Goal: Task Accomplishment & Management: Manage account settings

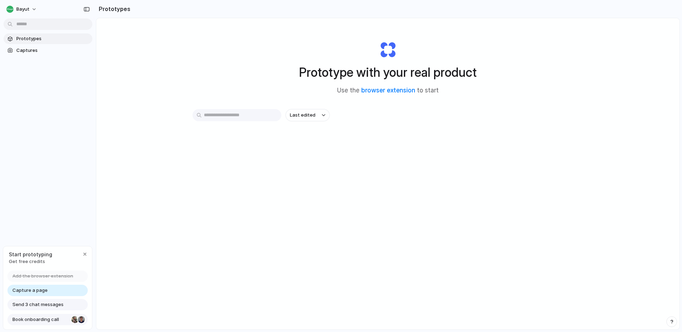
click at [58, 320] on span "Book onboarding call" at bounding box center [40, 319] width 56 height 7
click at [35, 12] on button "Bayut" at bounding box center [22, 9] width 37 height 11
click at [61, 121] on div "Settings Invite members Change theme Sign out" at bounding box center [341, 166] width 682 height 332
click at [82, 256] on div "button" at bounding box center [85, 254] width 6 height 6
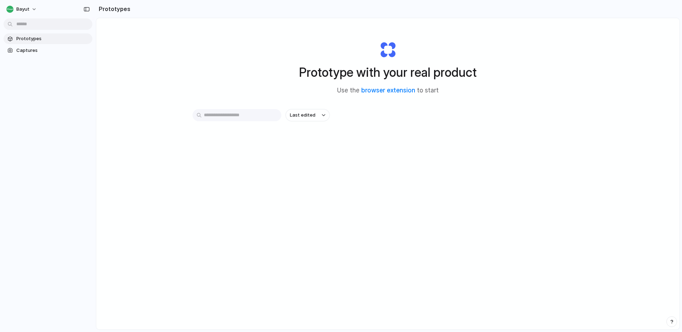
click at [48, 238] on div "Bayut Prototypes Captures" at bounding box center [48, 166] width 96 height 332
click at [462, 116] on div "Last edited" at bounding box center [387, 115] width 391 height 12
click at [23, 15] on button "Bayut" at bounding box center [22, 9] width 37 height 11
click at [275, 92] on div "Settings Invite members Change theme Sign out" at bounding box center [341, 166] width 682 height 332
click at [18, 11] on span "Bayut" at bounding box center [22, 9] width 13 height 7
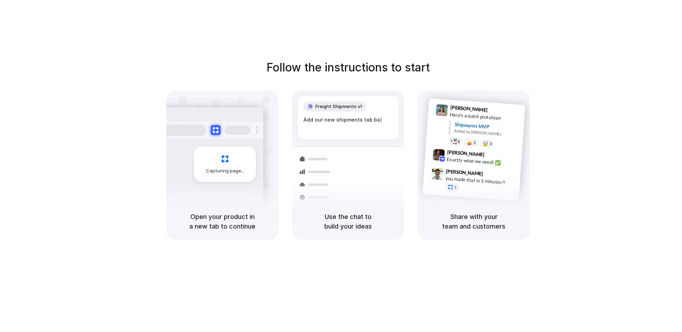
click at [334, 207] on div "Use the chat to build your ideas" at bounding box center [348, 221] width 112 height 36
drag, startPoint x: 334, startPoint y: 207, endPoint x: 340, endPoint y: 222, distance: 16.8
click at [334, 214] on div "Use the chat to build your ideas" at bounding box center [348, 221] width 112 height 36
click at [340, 222] on h5 "Use the chat to build your ideas" at bounding box center [347, 221] width 95 height 19
drag, startPoint x: 340, startPoint y: 222, endPoint x: 344, endPoint y: 232, distance: 10.4
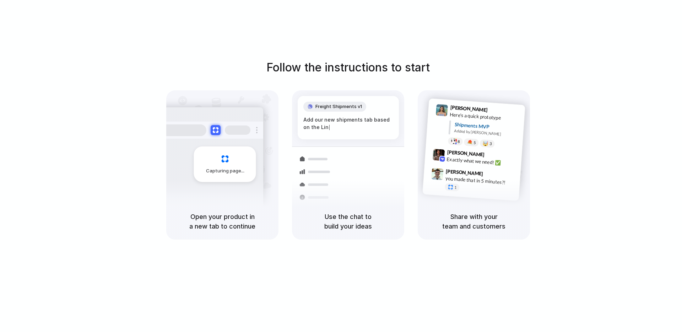
click at [341, 228] on h5 "Use the chat to build your ideas" at bounding box center [347, 221] width 95 height 19
click at [344, 232] on div "Use the chat to build your ideas" at bounding box center [348, 221] width 112 height 36
click at [220, 212] on h5 "Open your product in a new tab to continue" at bounding box center [222, 221] width 95 height 19
click at [348, 214] on h5 "Use the chat to build your ideas" at bounding box center [347, 221] width 95 height 19
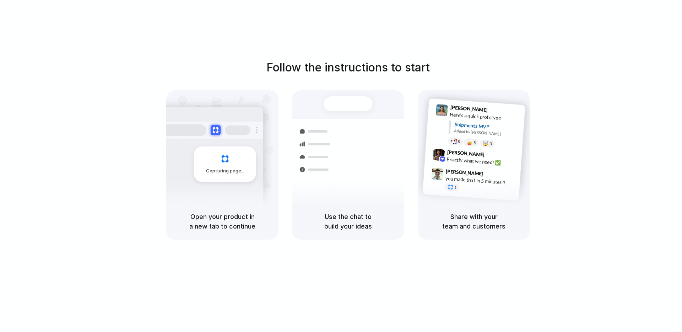
drag, startPoint x: 348, startPoint y: 214, endPoint x: 353, endPoint y: 223, distance: 9.9
click at [351, 221] on h5 "Use the chat to build your ideas" at bounding box center [347, 221] width 95 height 19
click at [353, 223] on h5 "Use the chat to build your ideas" at bounding box center [347, 221] width 95 height 19
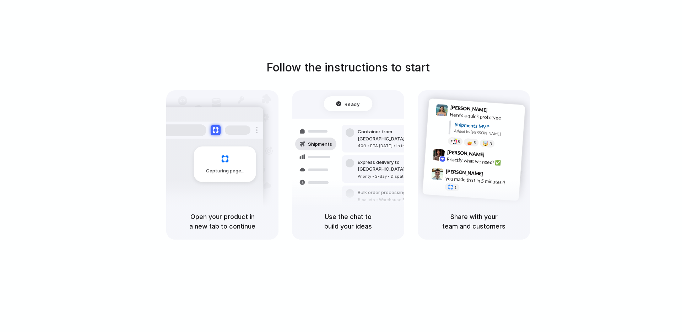
click at [341, 166] on div at bounding box center [341, 166] width 0 height 0
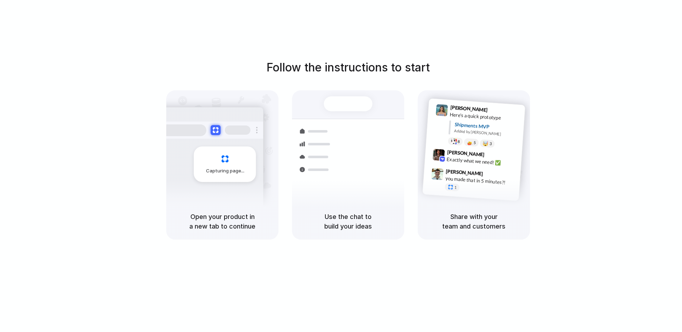
click at [341, 166] on div at bounding box center [341, 166] width 0 height 0
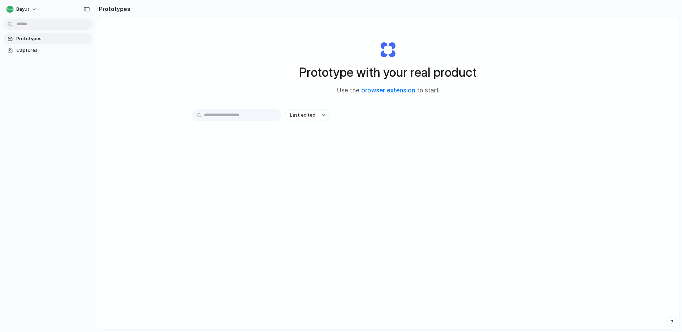
click at [392, 70] on h1 "Prototype with your real product" at bounding box center [388, 72] width 178 height 19
click at [294, 103] on div "Prototype with your real product Use the browser extension to start" at bounding box center [388, 65] width 284 height 77
click at [300, 118] on button "Last edited" at bounding box center [308, 115] width 44 height 12
click at [285, 189] on div "Last edited Last created Alphabetical" at bounding box center [341, 166] width 682 height 332
click at [38, 55] on link "Captures" at bounding box center [48, 50] width 89 height 11
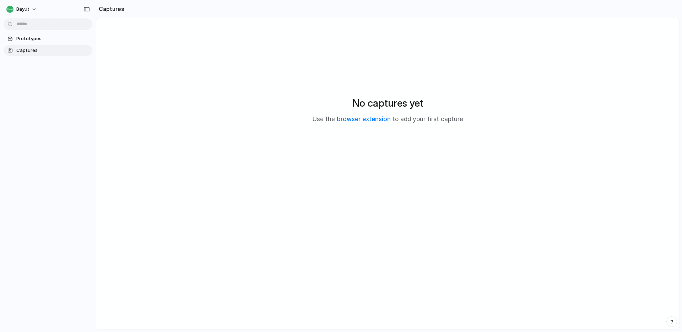
click at [671, 322] on div "button" at bounding box center [671, 321] width 5 height 5
click at [415, 257] on main "No captures yet Use the browser extension to add your first capture" at bounding box center [388, 174] width 584 height 312
click at [36, 13] on button "Bayut" at bounding box center [22, 9] width 37 height 11
click at [36, 13] on div "Settings Invite members Change theme Sign out" at bounding box center [341, 166] width 682 height 332
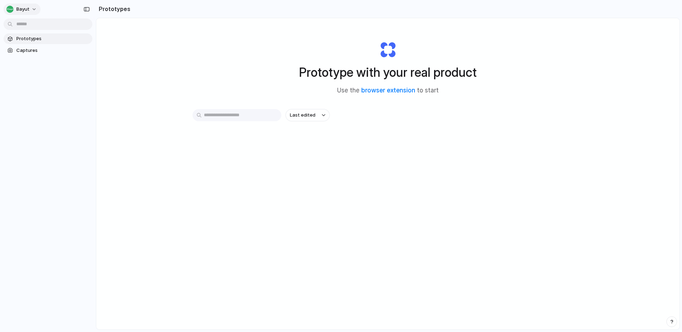
click at [14, 11] on div "Bayut" at bounding box center [17, 9] width 23 height 7
click at [50, 57] on li "Sign out" at bounding box center [34, 59] width 59 height 11
click at [28, 21] on li "Settings" at bounding box center [34, 25] width 59 height 11
